Goal: Task Accomplishment & Management: Manage account settings

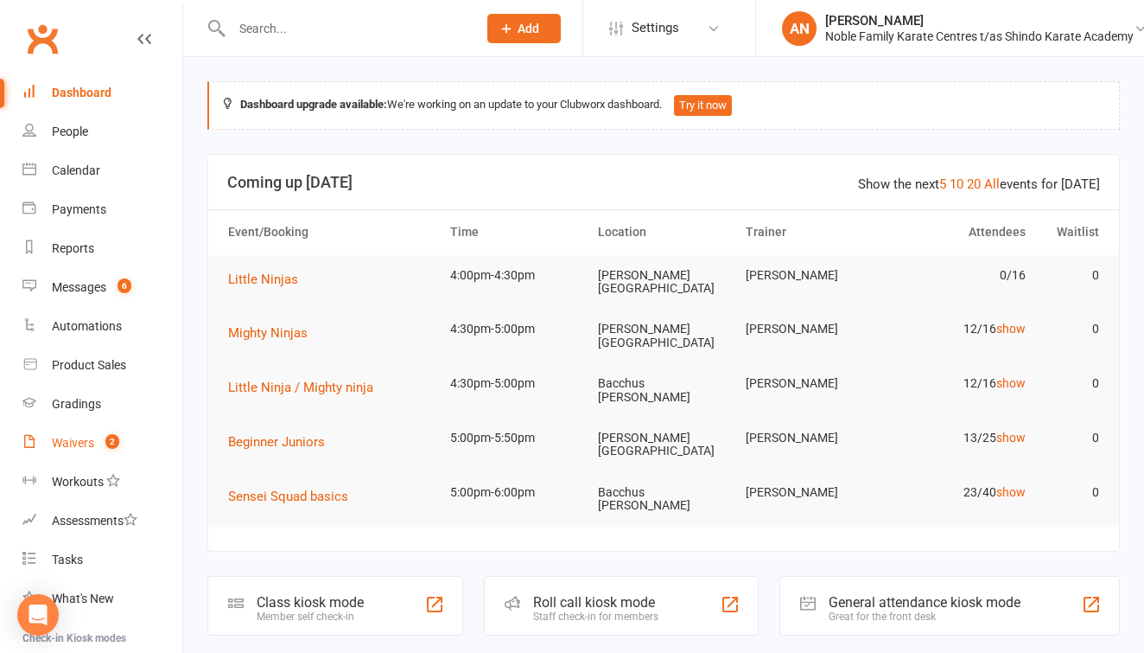
click at [82, 440] on div "Waivers" at bounding box center [73, 443] width 42 height 14
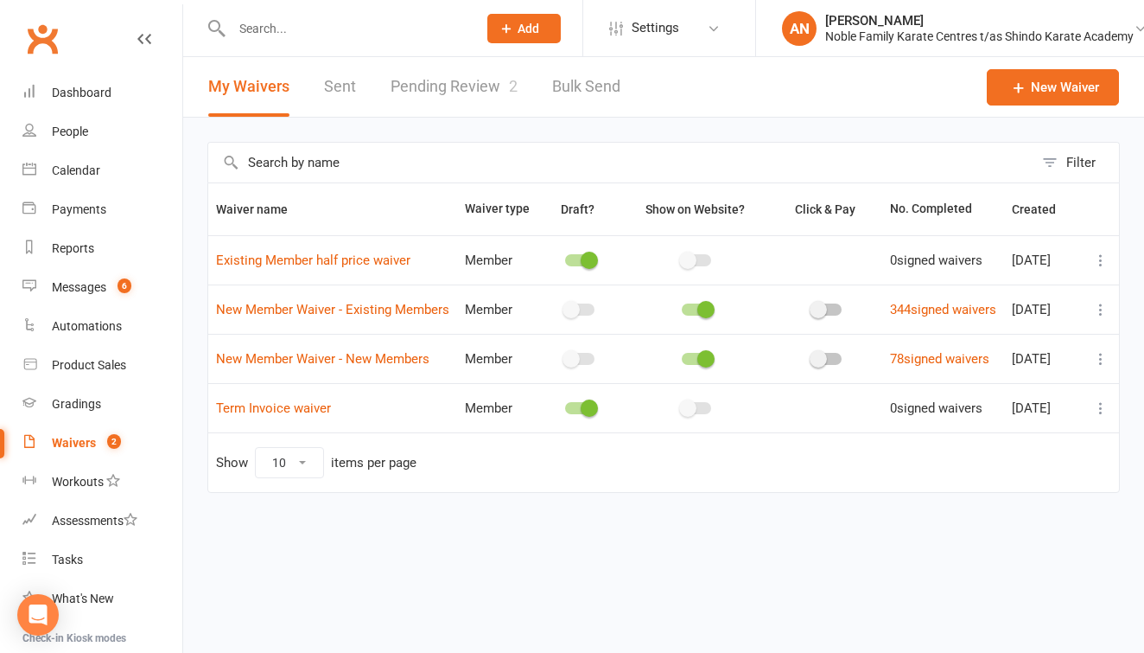
click at [473, 80] on link "Pending Review 2" at bounding box center [454, 87] width 127 height 60
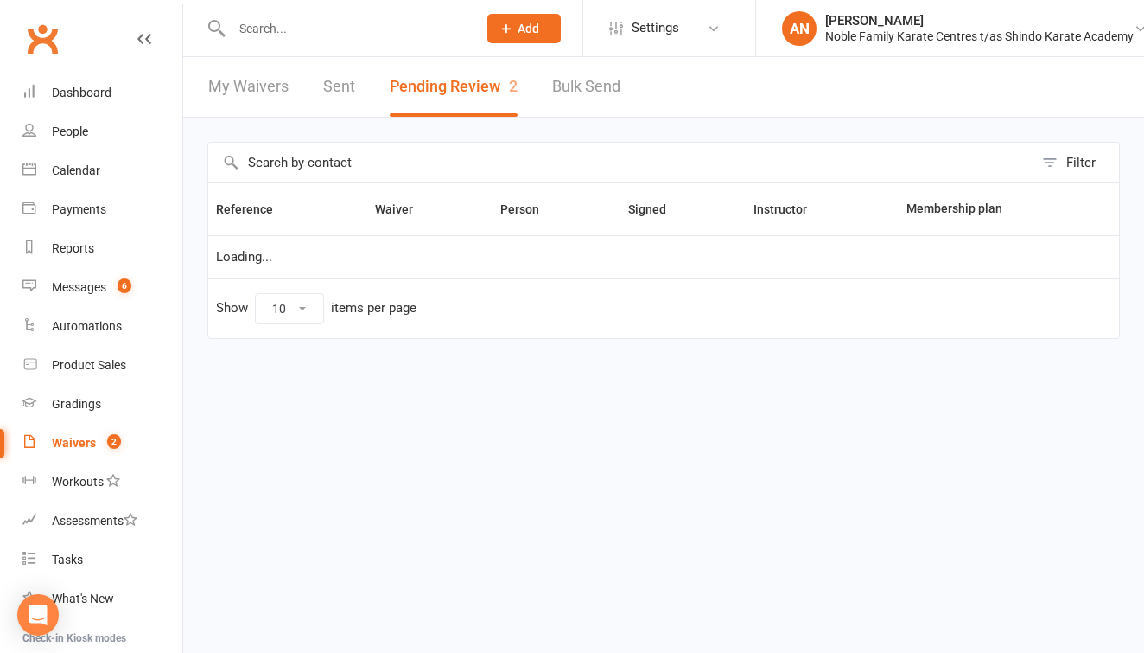
select select "25"
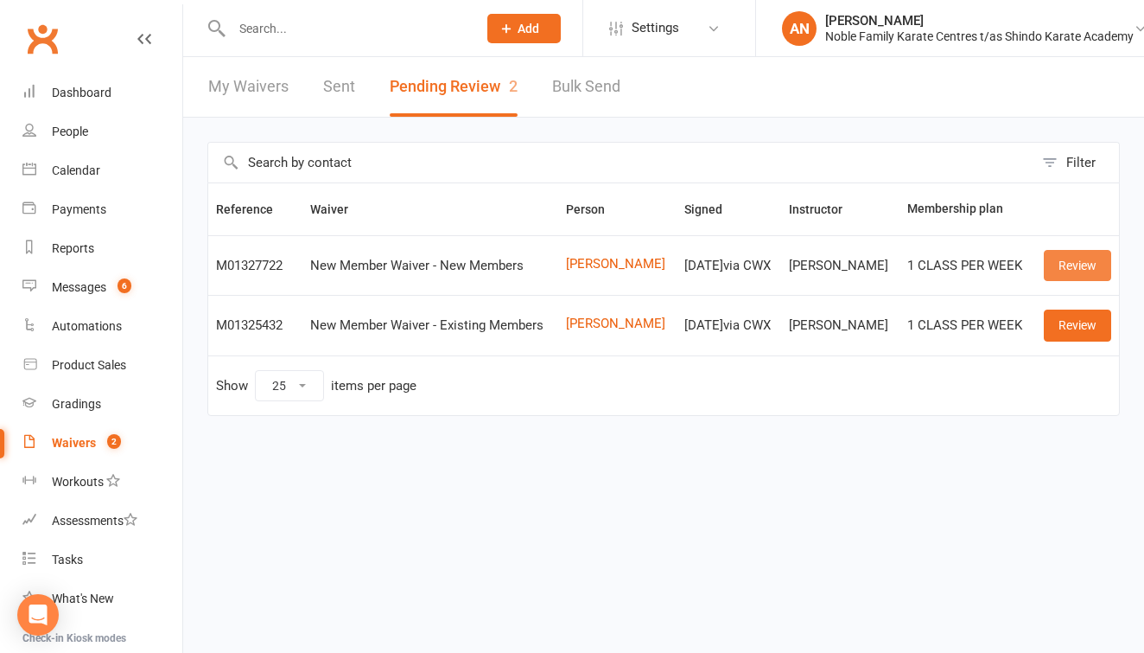
click at [1068, 264] on link "Review" at bounding box center [1077, 265] width 67 height 31
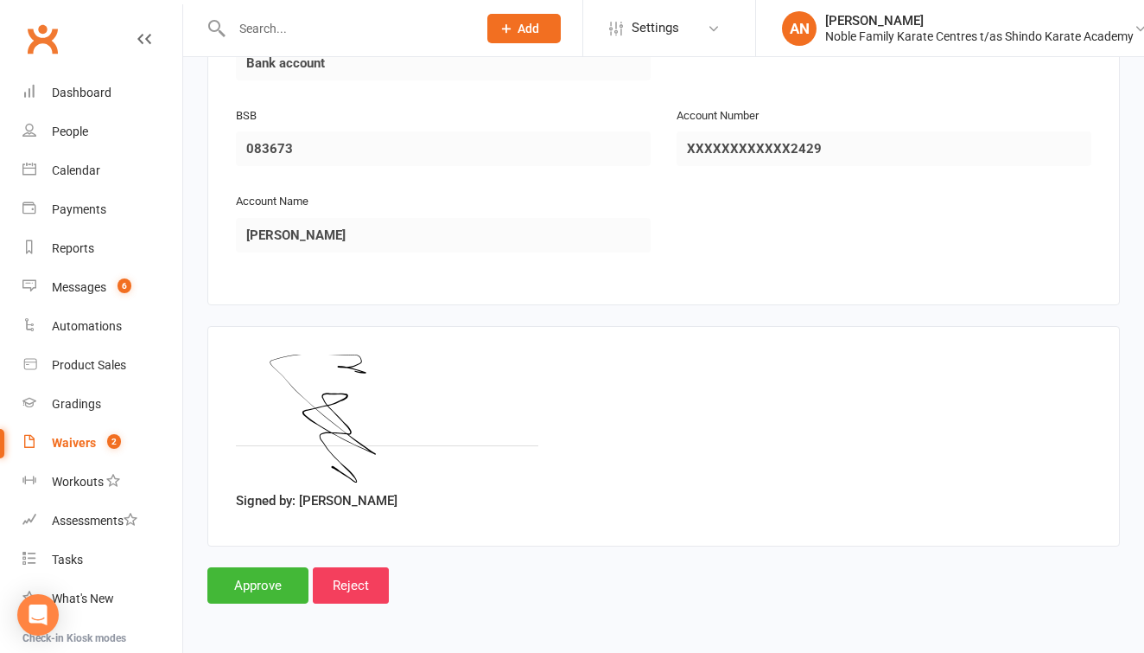
scroll to position [1863, 0]
click at [255, 567] on input "Approve" at bounding box center [257, 585] width 101 height 36
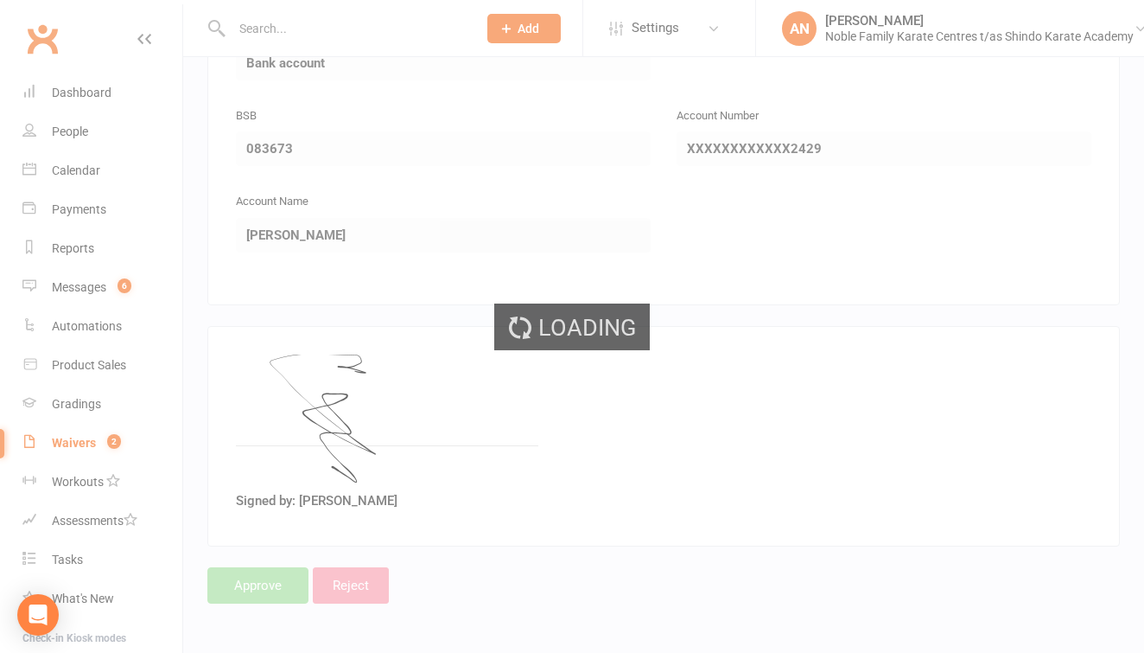
select select "25"
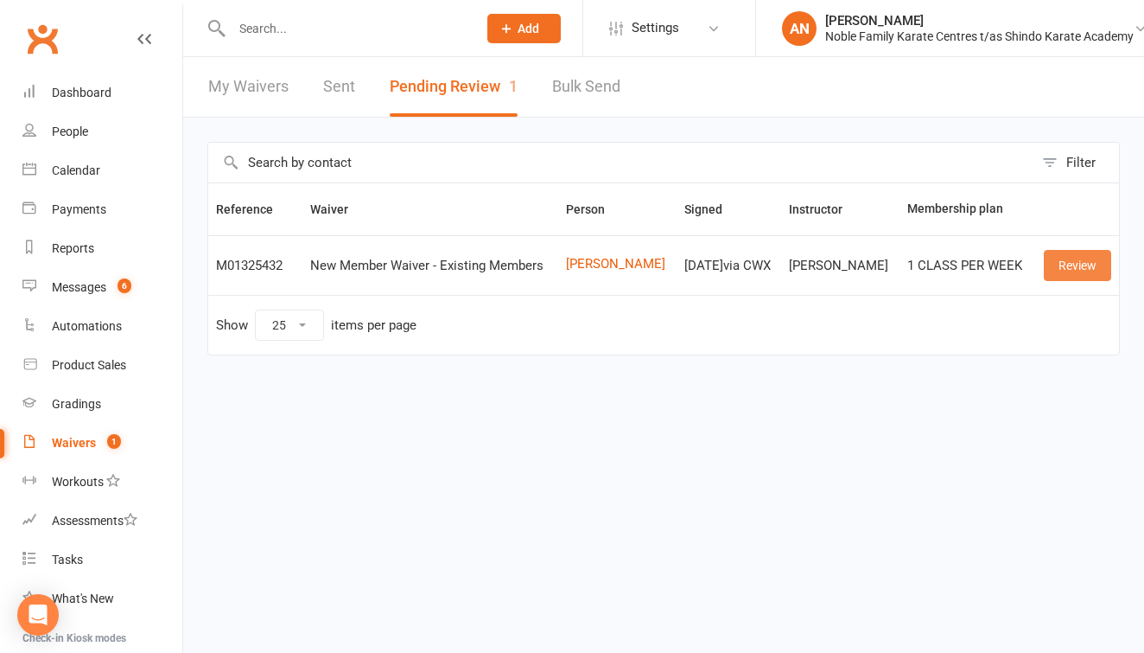
click at [1073, 262] on link "Review" at bounding box center [1077, 265] width 67 height 31
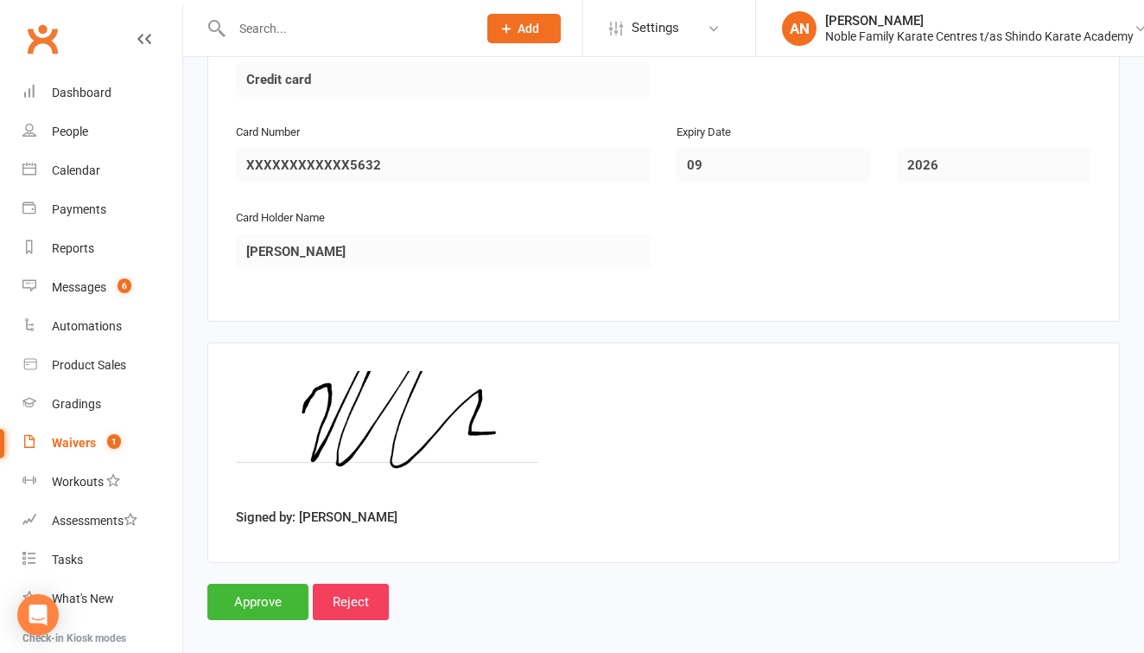
scroll to position [1946, 0]
click at [276, 584] on input "Approve" at bounding box center [257, 602] width 101 height 36
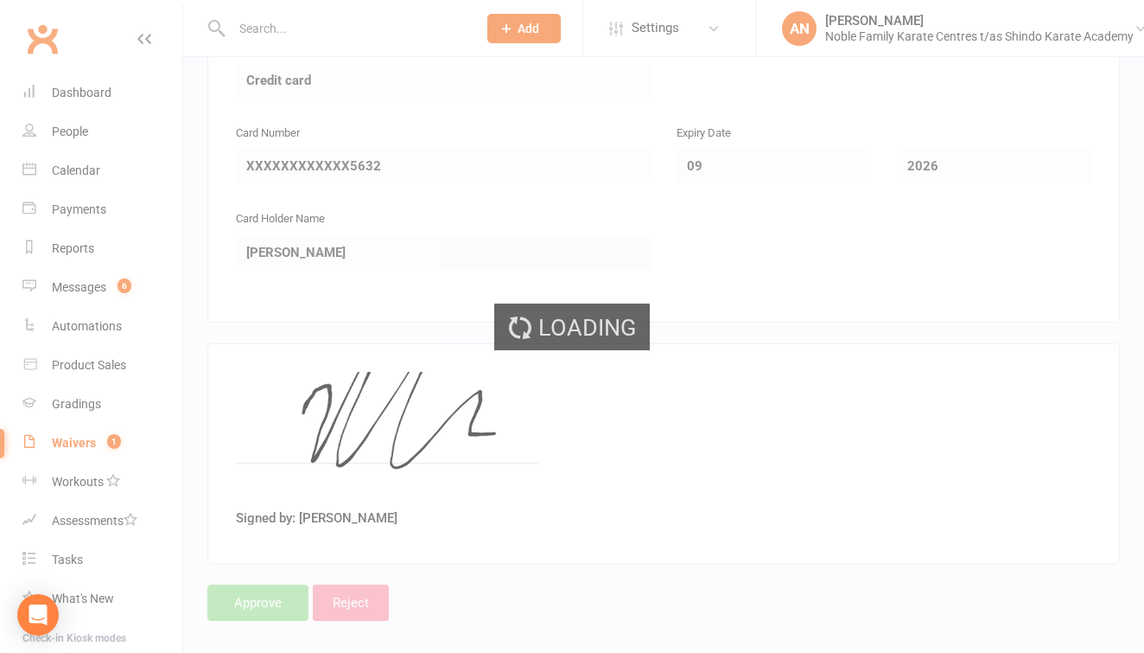
select select "25"
